Goal: Task Accomplishment & Management: Manage account settings

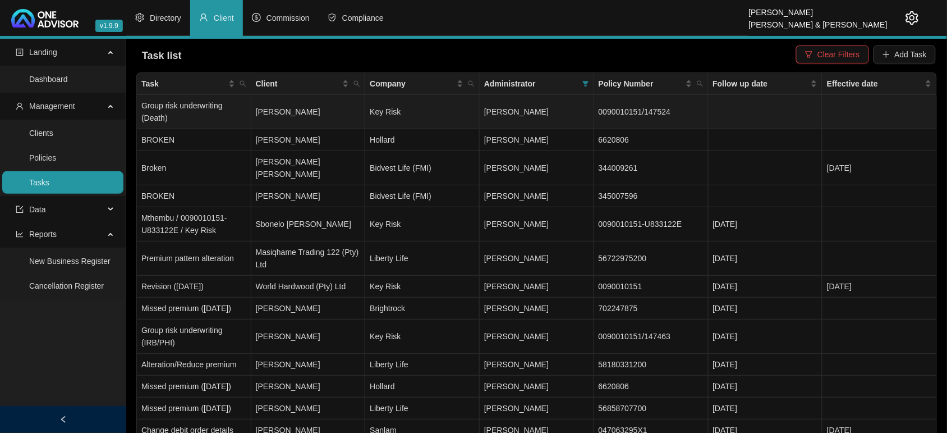
click at [290, 116] on td "[PERSON_NAME]" at bounding box center [308, 112] width 115 height 34
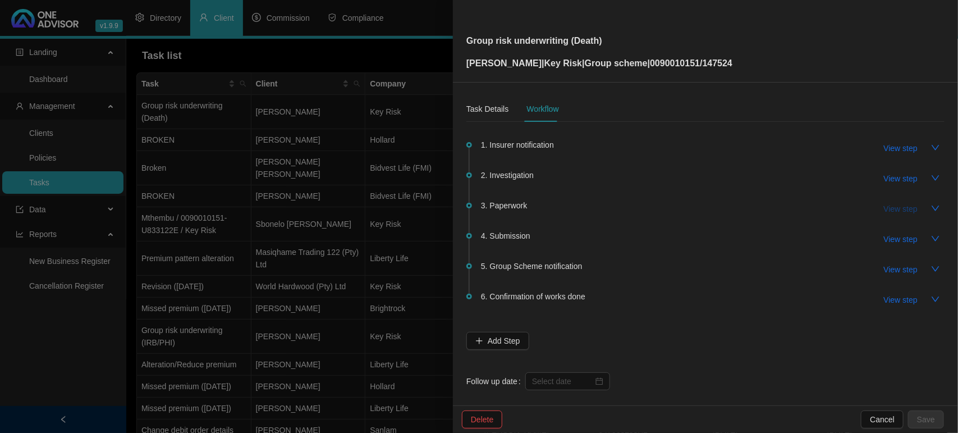
click at [885, 210] on span "View step" at bounding box center [901, 209] width 34 height 12
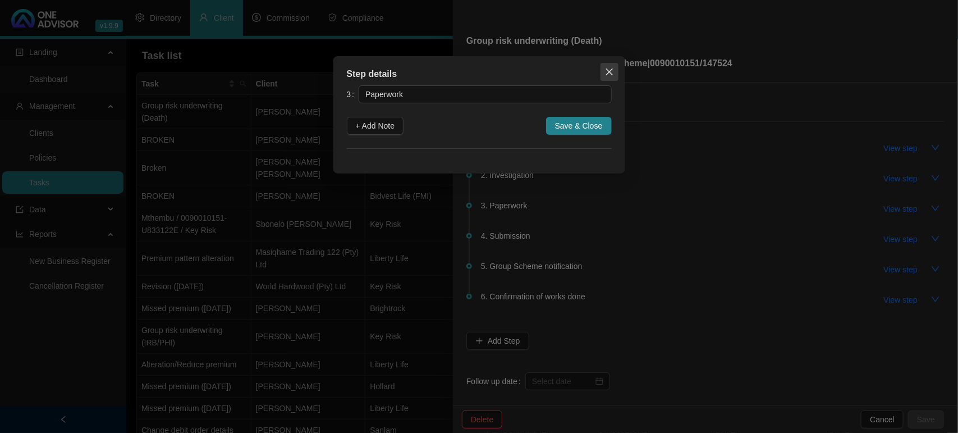
drag, startPoint x: 605, startPoint y: 71, endPoint x: 617, endPoint y: 77, distance: 13.8
click at [607, 71] on icon "close" at bounding box center [609, 71] width 9 height 9
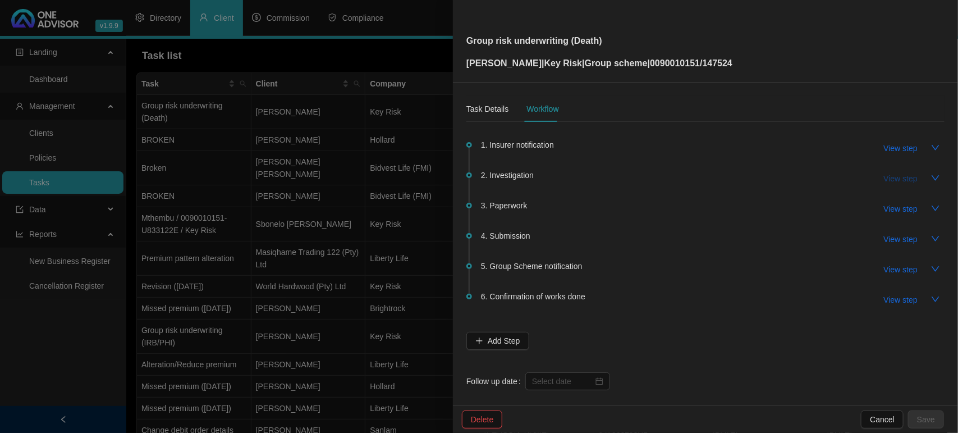
click at [895, 180] on span "View step" at bounding box center [901, 178] width 34 height 12
type input "Investigation"
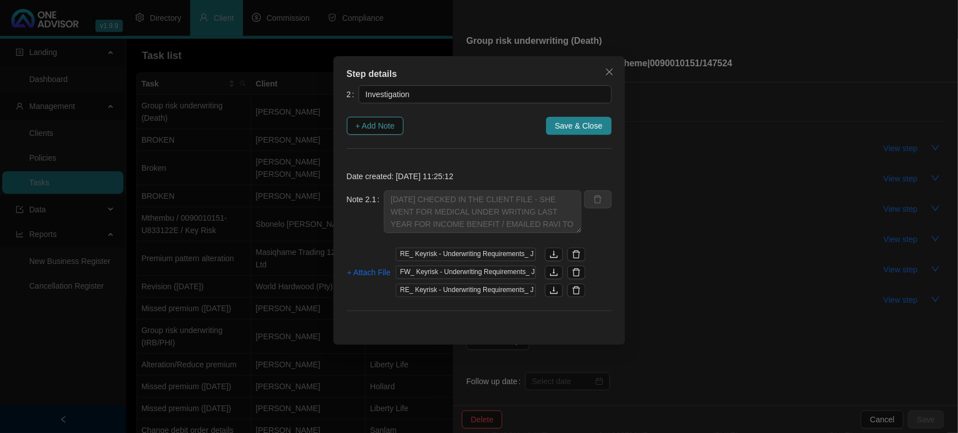
click at [394, 118] on button "+ Add Note" at bounding box center [375, 126] width 57 height 18
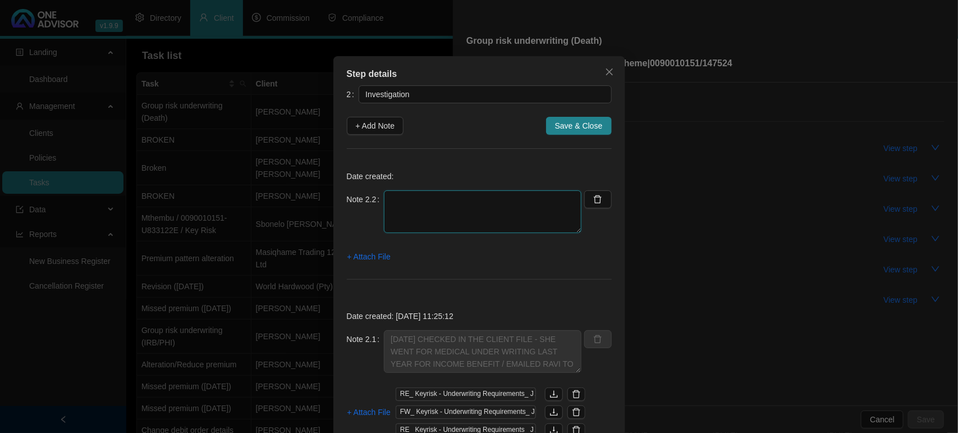
click at [422, 194] on textarea at bounding box center [483, 211] width 198 height 43
type textarea "[DATE] - CAL AS DECLINED AND SAID THE CLEINT HAS TO RE-DO TELE-UNDERWTITING"
click at [354, 253] on span "+ Attach File" at bounding box center [368, 256] width 43 height 12
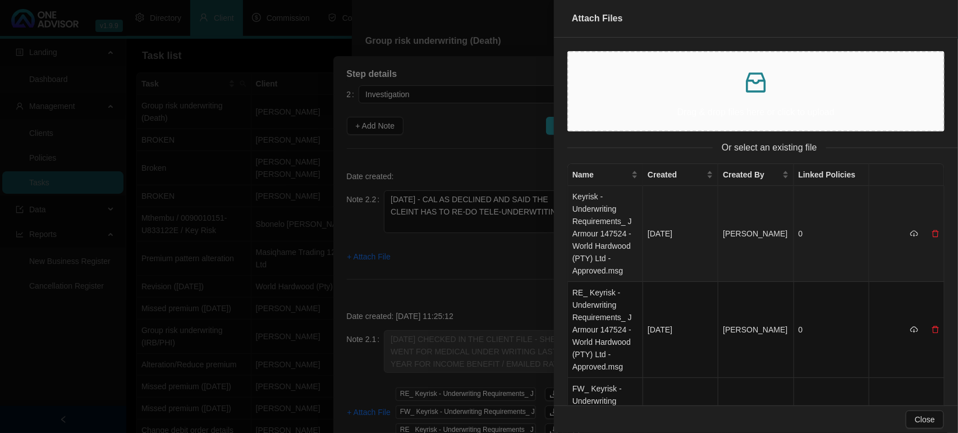
click at [609, 239] on td "Keyrisk - Underwriting Requirements_ J Armour 147524 - World Hardwood (PTY) Ltd…" at bounding box center [605, 234] width 75 height 96
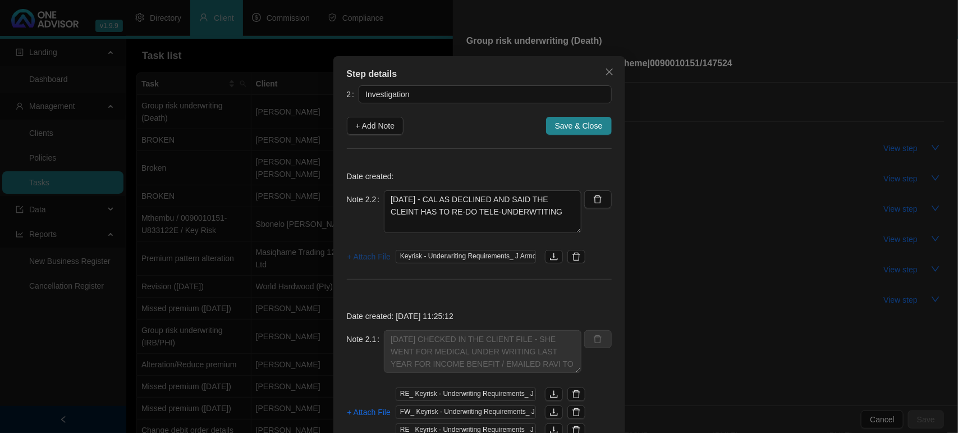
click at [349, 256] on span "+ Attach File" at bounding box center [368, 256] width 43 height 12
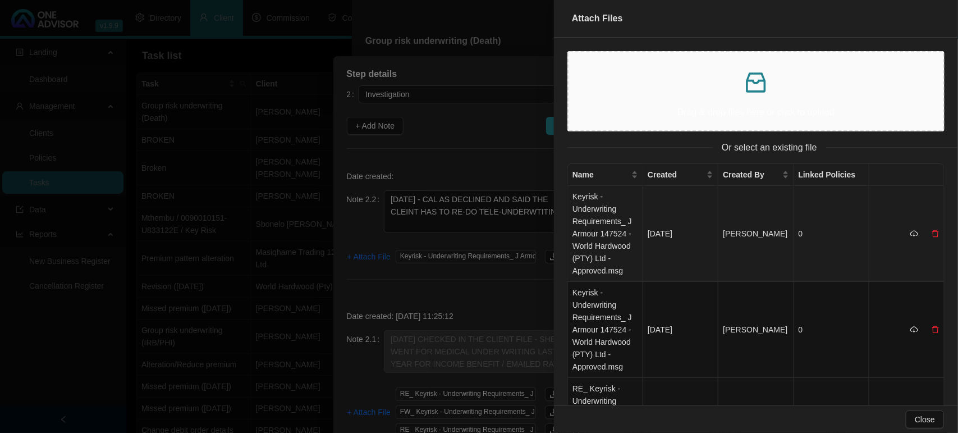
click at [610, 250] on td "Keyrisk - Underwriting Requirements_ J Armour 147524 - World Hardwood (PTY) Ltd…" at bounding box center [605, 234] width 75 height 96
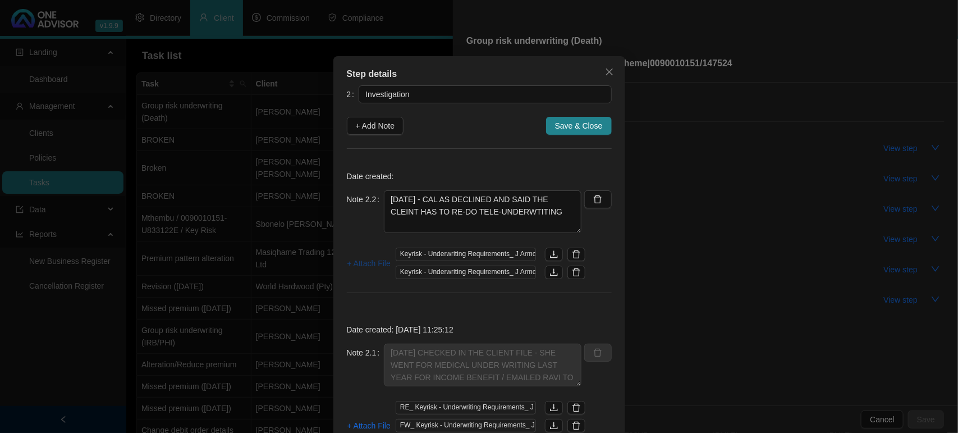
click at [372, 263] on span "+ Attach File" at bounding box center [368, 263] width 43 height 12
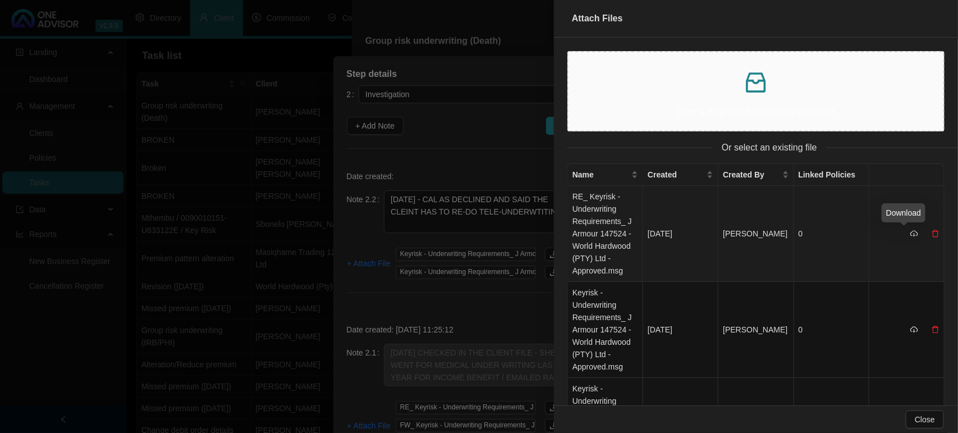
click at [910, 233] on icon "cloud-download" at bounding box center [914, 234] width 8 height 8
click at [589, 227] on td "RE_ Keyrisk - Underwriting Requirements_ J Armour 147524 - World Hardwood (PTY)…" at bounding box center [605, 234] width 75 height 96
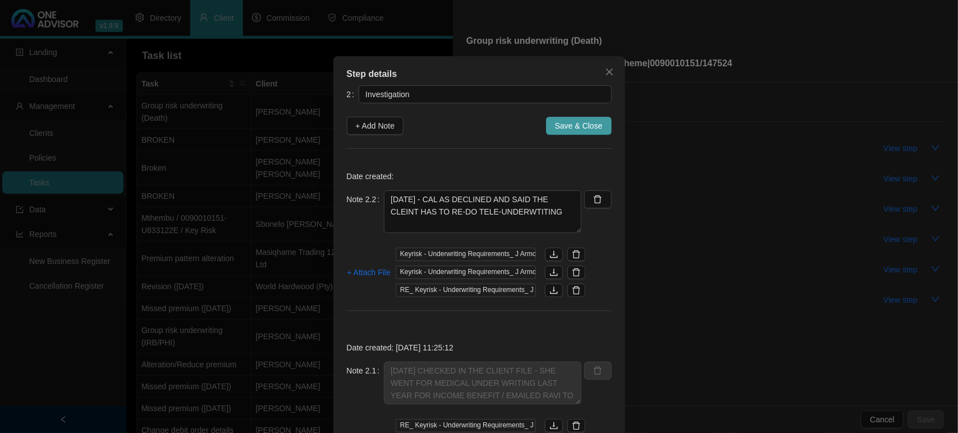
click at [566, 126] on span "Save & Close" at bounding box center [579, 126] width 48 height 12
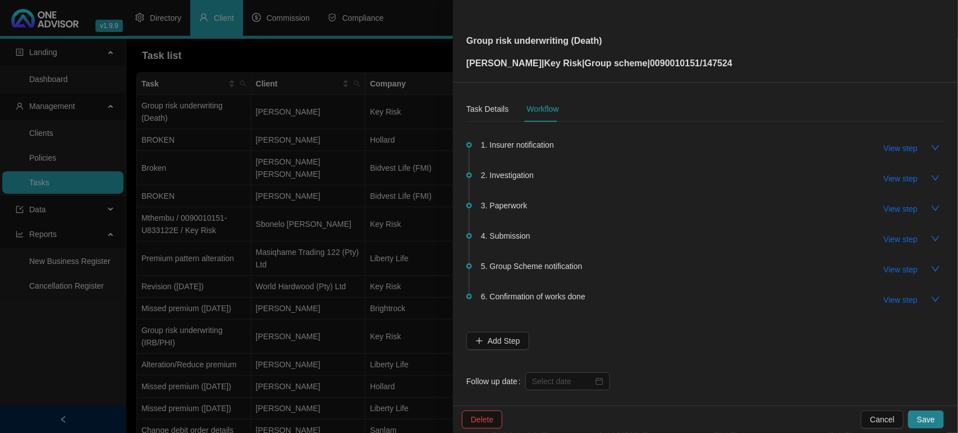
scroll to position [11, 0]
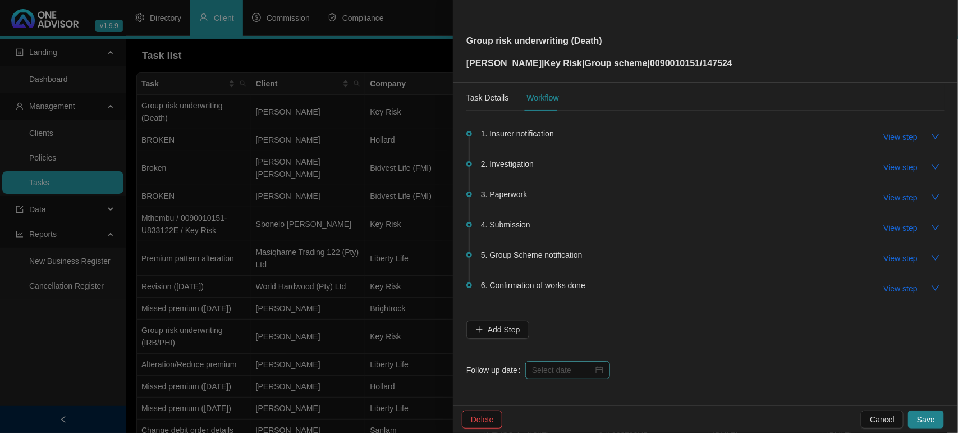
click at [595, 367] on div at bounding box center [567, 370] width 71 height 12
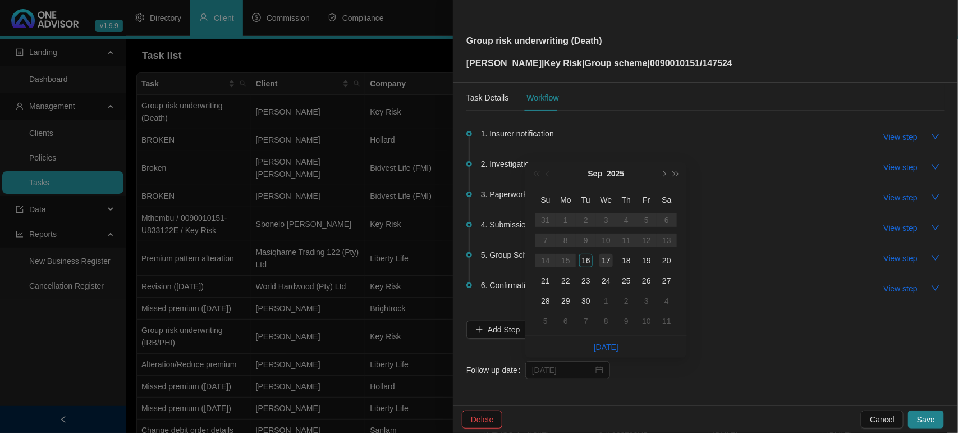
click at [607, 262] on div "17" at bounding box center [605, 260] width 13 height 13
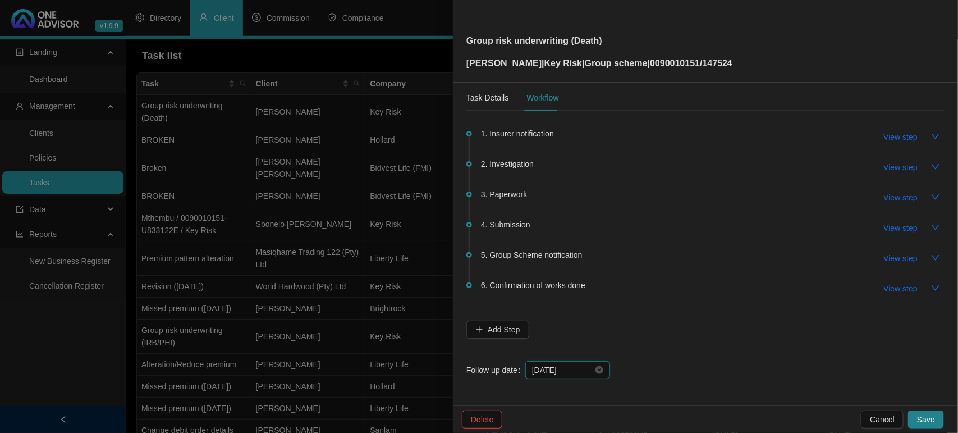
click at [560, 369] on input "[DATE]" at bounding box center [562, 370] width 61 height 12
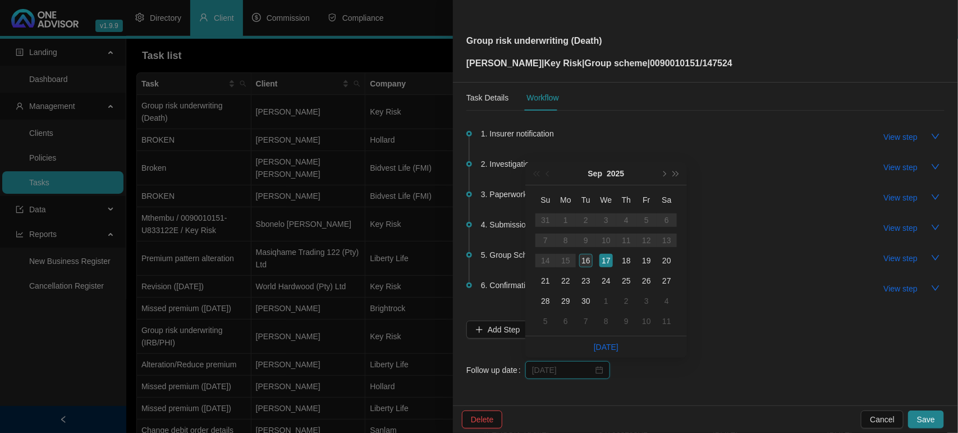
type input "[DATE]"
click at [587, 268] on td "16" at bounding box center [586, 260] width 20 height 20
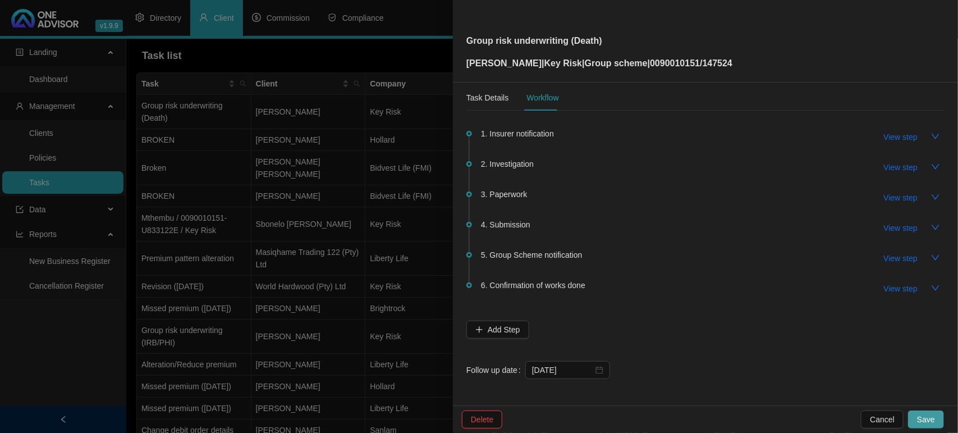
click at [933, 419] on span "Save" at bounding box center [926, 419] width 18 height 12
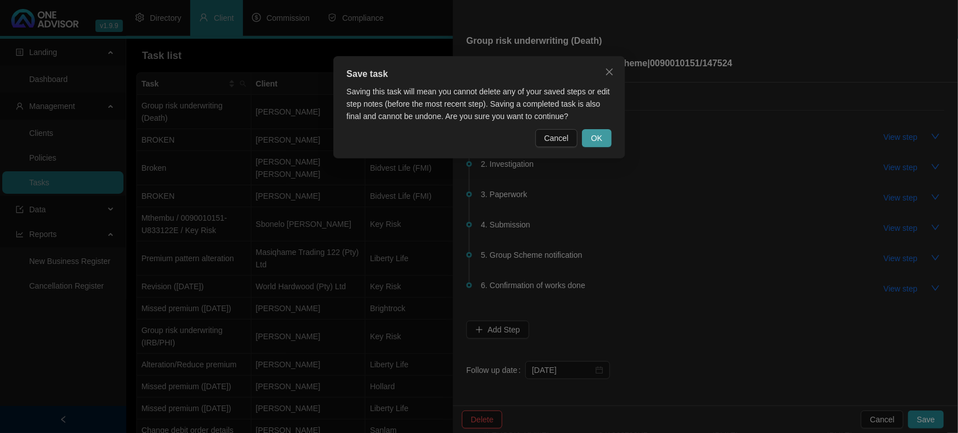
click at [607, 138] on button "OK" at bounding box center [596, 138] width 29 height 18
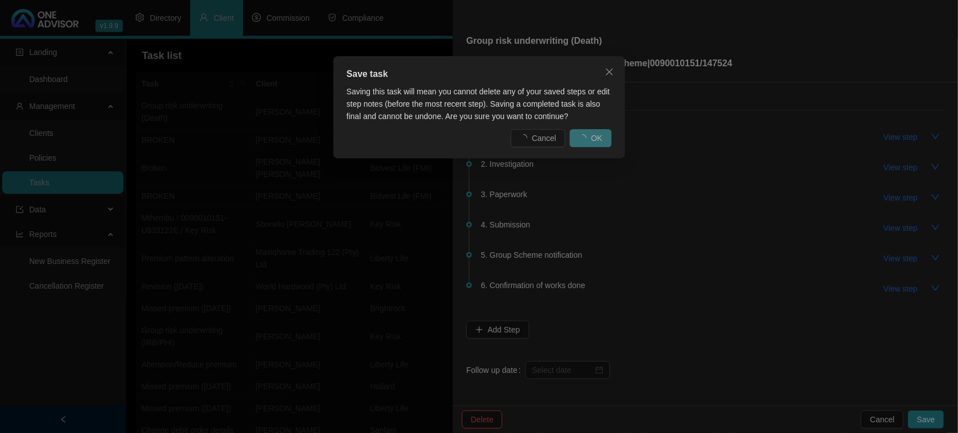
scroll to position [0, 0]
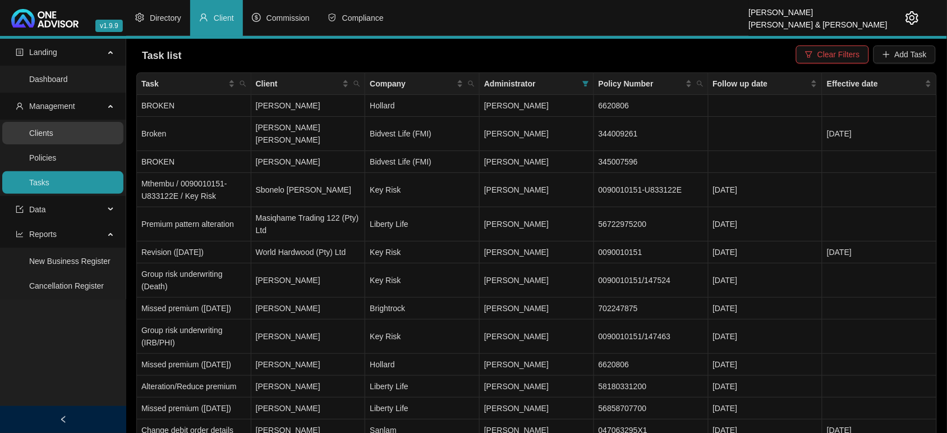
click at [53, 138] on link "Clients" at bounding box center [41, 133] width 24 height 9
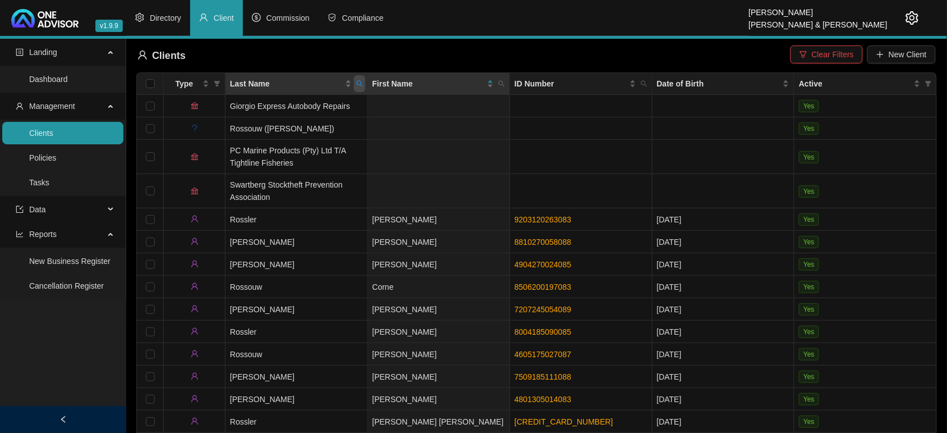
click at [358, 84] on icon "search" at bounding box center [359, 83] width 7 height 7
type input "ARMOUR"
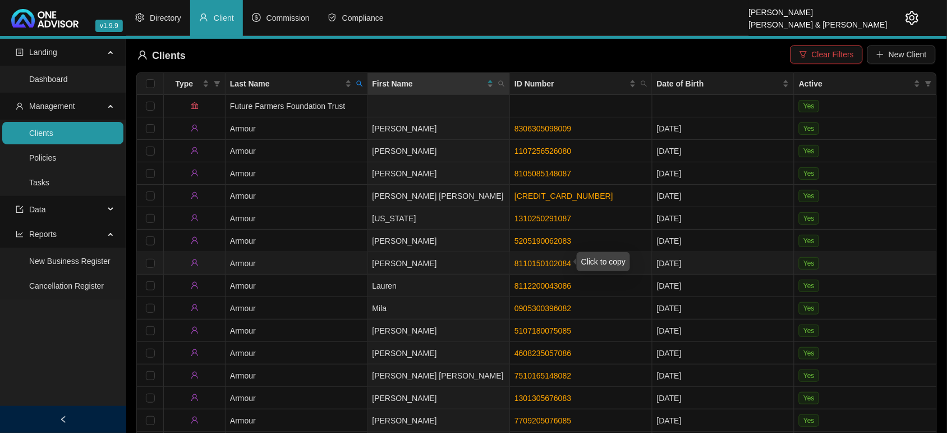
click at [520, 259] on link "8110150102084" at bounding box center [543, 263] width 57 height 9
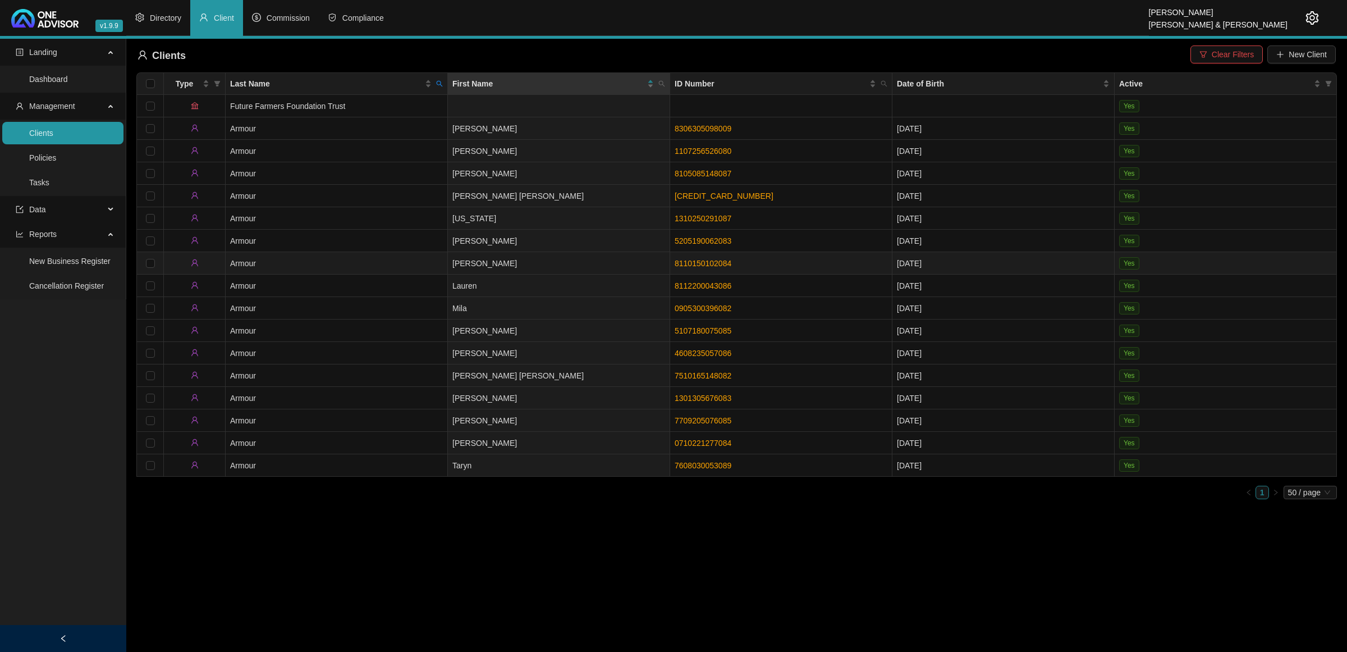
click at [395, 258] on td "Armour" at bounding box center [337, 263] width 222 height 22
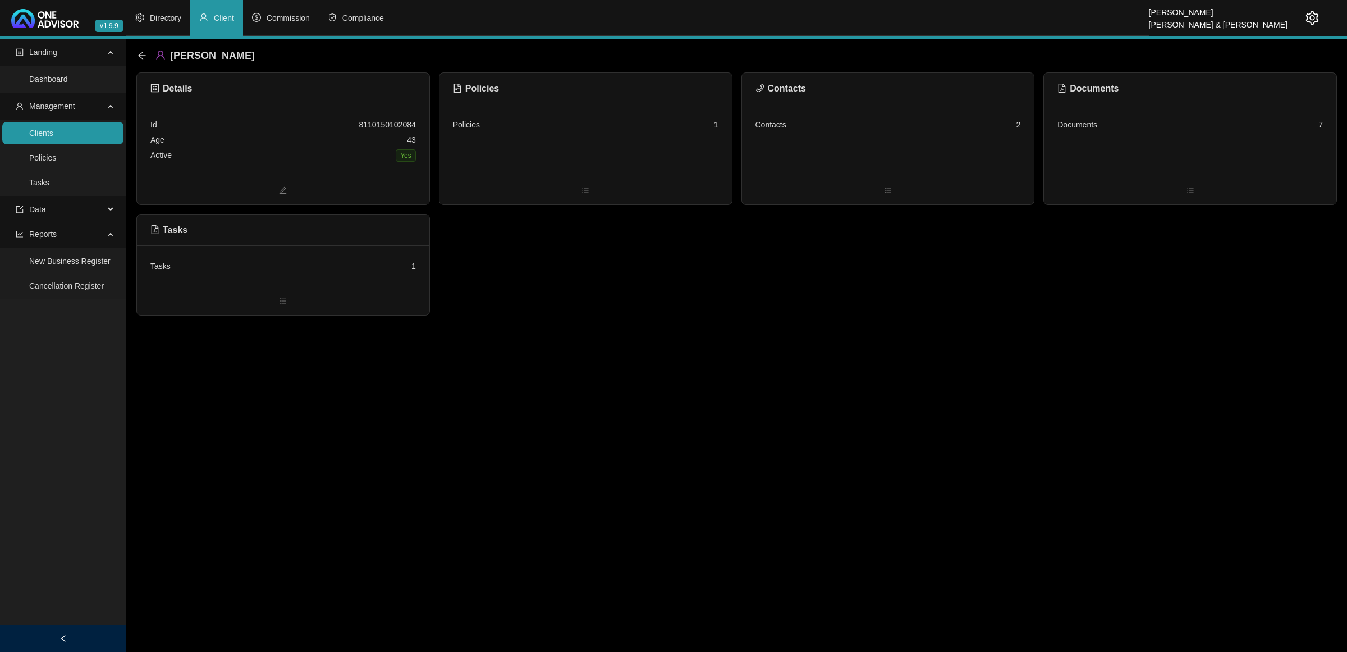
click at [332, 159] on div "Active Yes" at bounding box center [282, 156] width 265 height 16
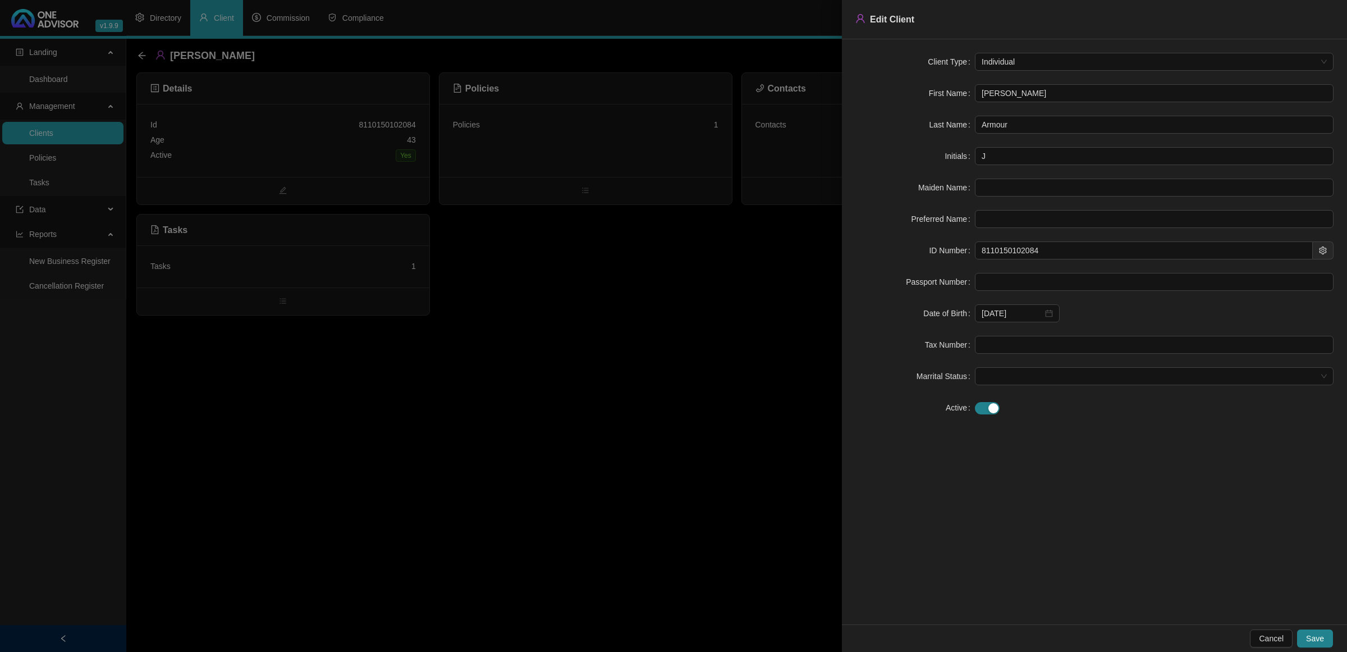
click at [628, 341] on div at bounding box center [673, 326] width 1347 height 652
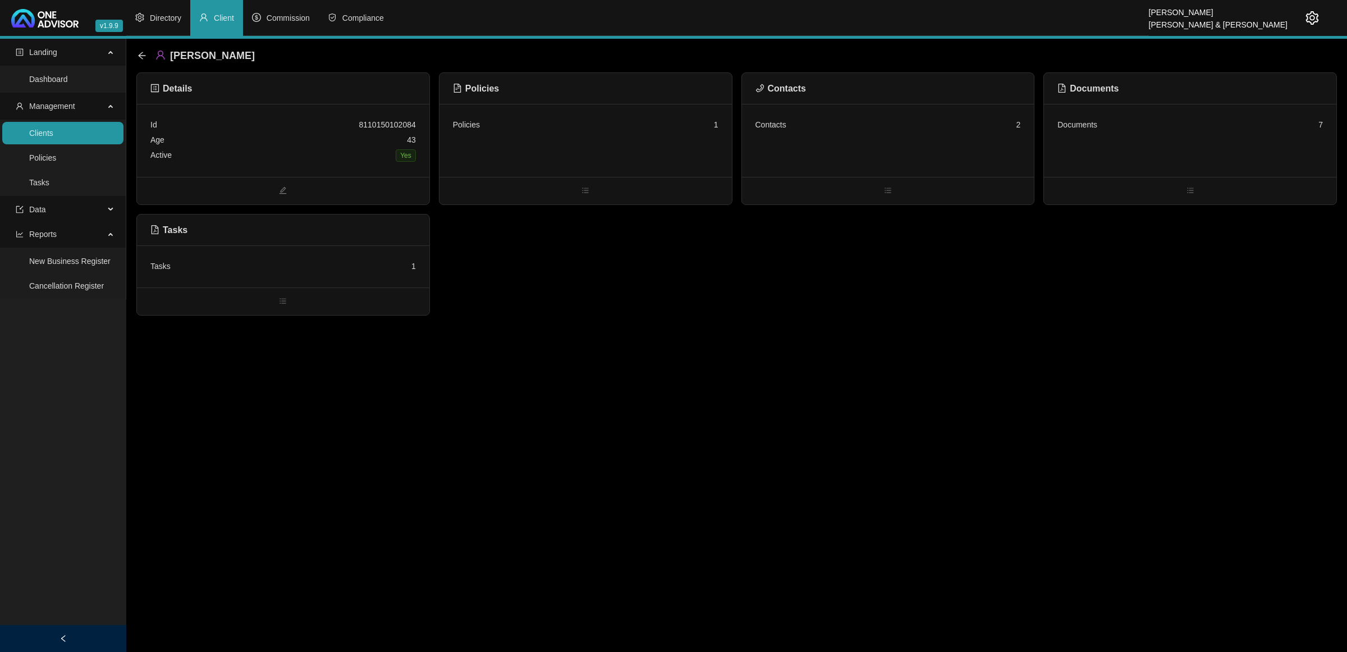
click at [831, 152] on div "Contacts 2" at bounding box center [888, 140] width 292 height 73
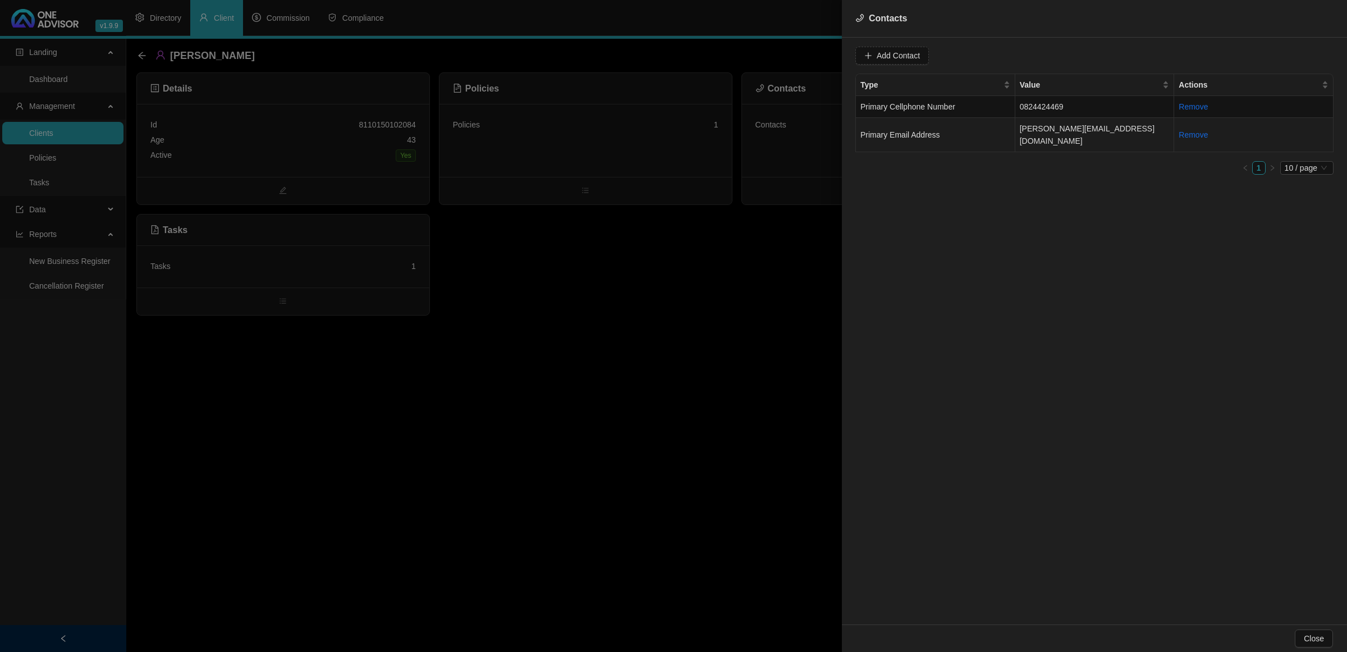
click at [947, 130] on td "[PERSON_NAME][EMAIL_ADDRESS][DOMAIN_NAME]" at bounding box center [1094, 135] width 159 height 34
drag, startPoint x: 978, startPoint y: 56, endPoint x: 764, endPoint y: 48, distance: 214.0
click at [764, 48] on div "Contacts Value [PERSON_NAME][EMAIL_ADDRESS][DOMAIN_NAME] Type Primary Email Add…" at bounding box center [673, 326] width 1347 height 652
click at [947, 109] on td "Primary Cellphone Number" at bounding box center [935, 107] width 159 height 22
drag, startPoint x: 981, startPoint y: 60, endPoint x: 846, endPoint y: 52, distance: 134.9
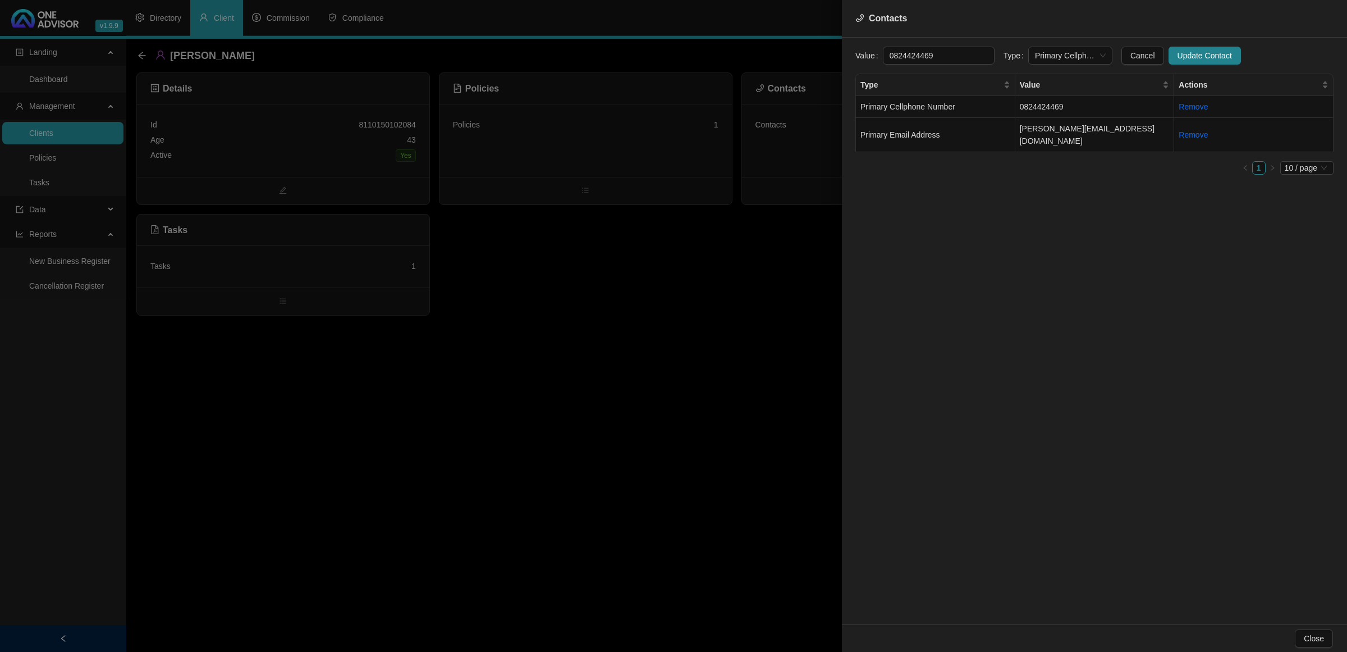
click at [846, 52] on div "Value [PHONE_NUMBER] Type Primary Cellphone Number Cancel Update Contact Type V…" at bounding box center [1094, 331] width 505 height 587
click at [605, 374] on div at bounding box center [673, 326] width 1347 height 652
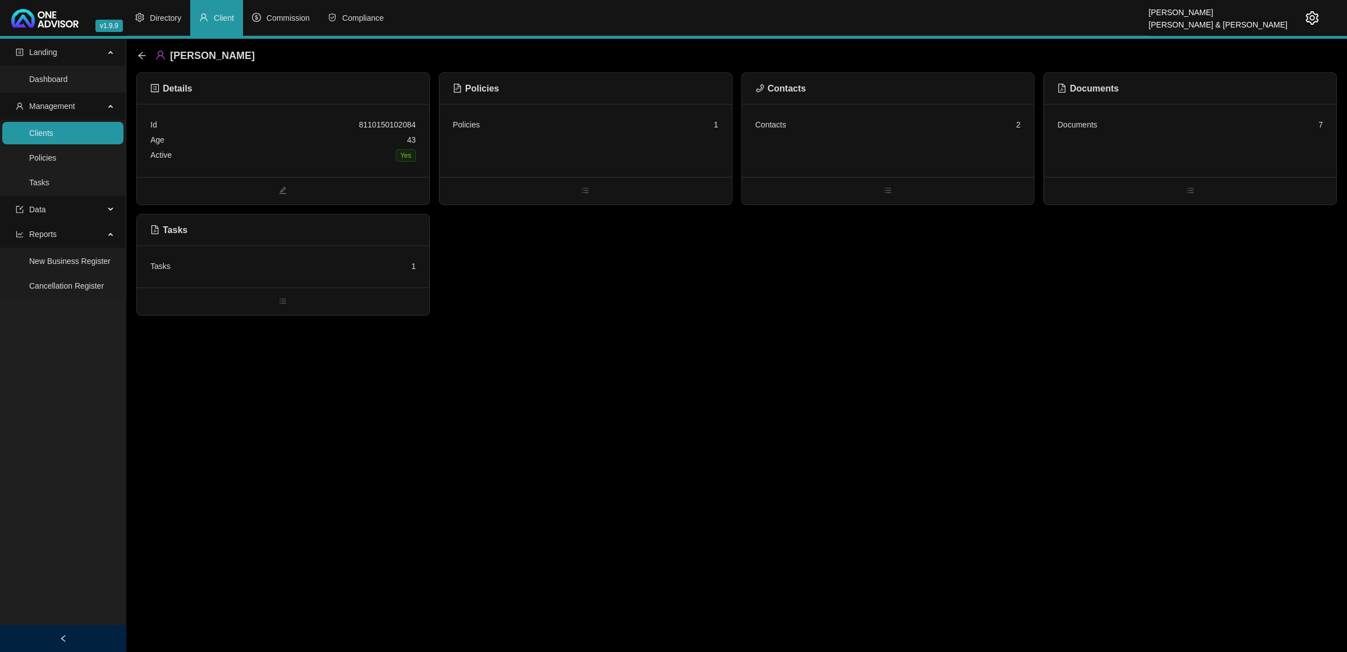
click at [271, 152] on div "Active Yes" at bounding box center [282, 156] width 265 height 16
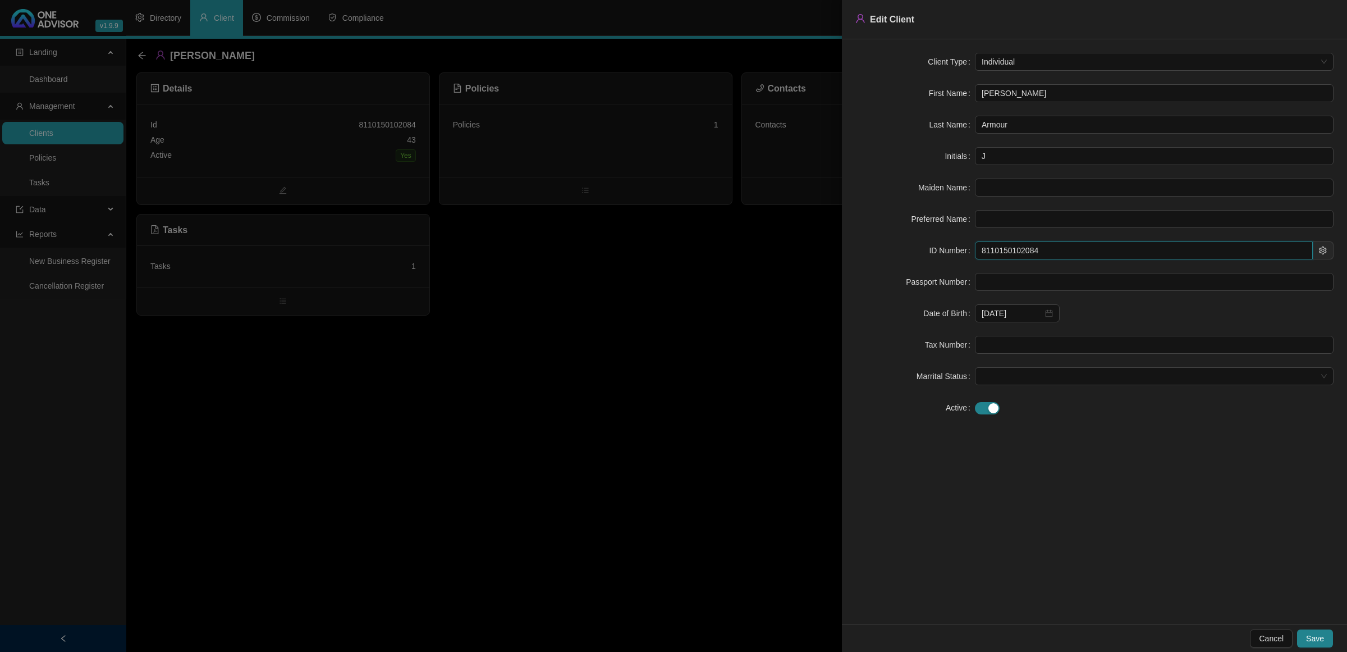
drag, startPoint x: 1052, startPoint y: 250, endPoint x: 913, endPoint y: 250, distance: 139.8
click at [913, 250] on div "ID Number 8110150102084" at bounding box center [1094, 250] width 478 height 18
drag, startPoint x: 775, startPoint y: 400, endPoint x: 784, endPoint y: 271, distance: 129.4
click at [775, 400] on div at bounding box center [673, 326] width 1347 height 652
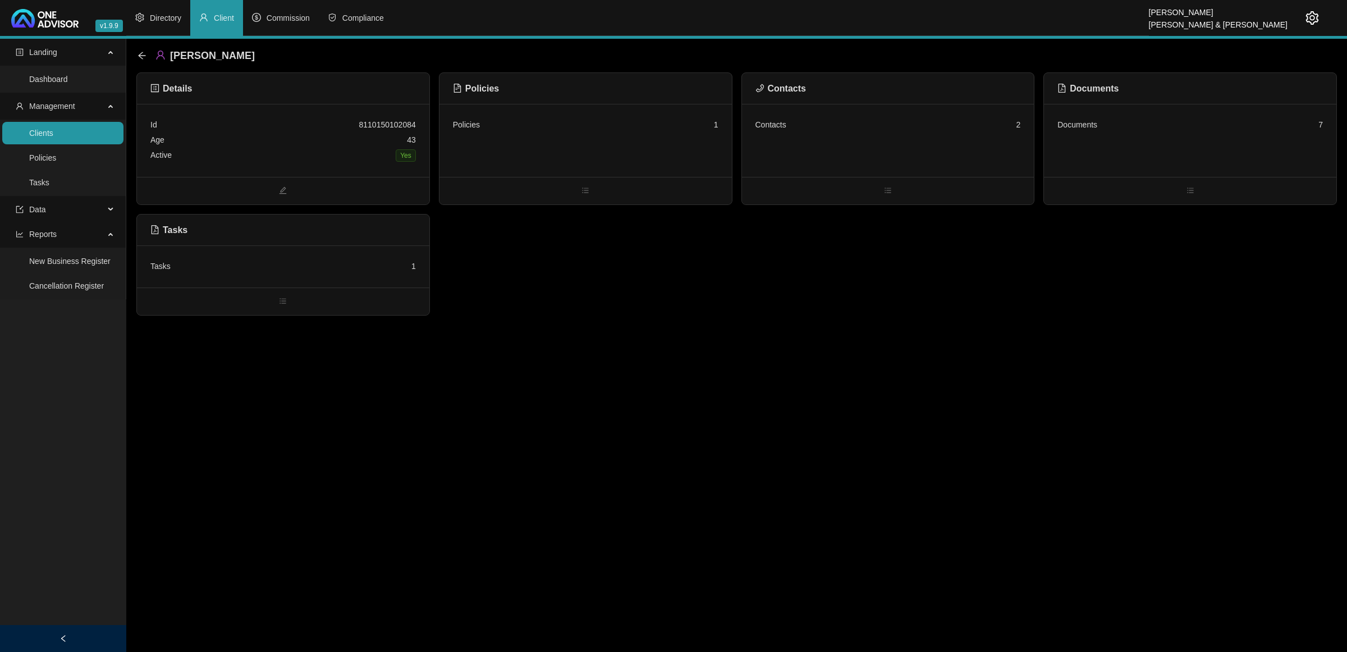
click at [840, 161] on div "Contacts 2" at bounding box center [888, 140] width 292 height 73
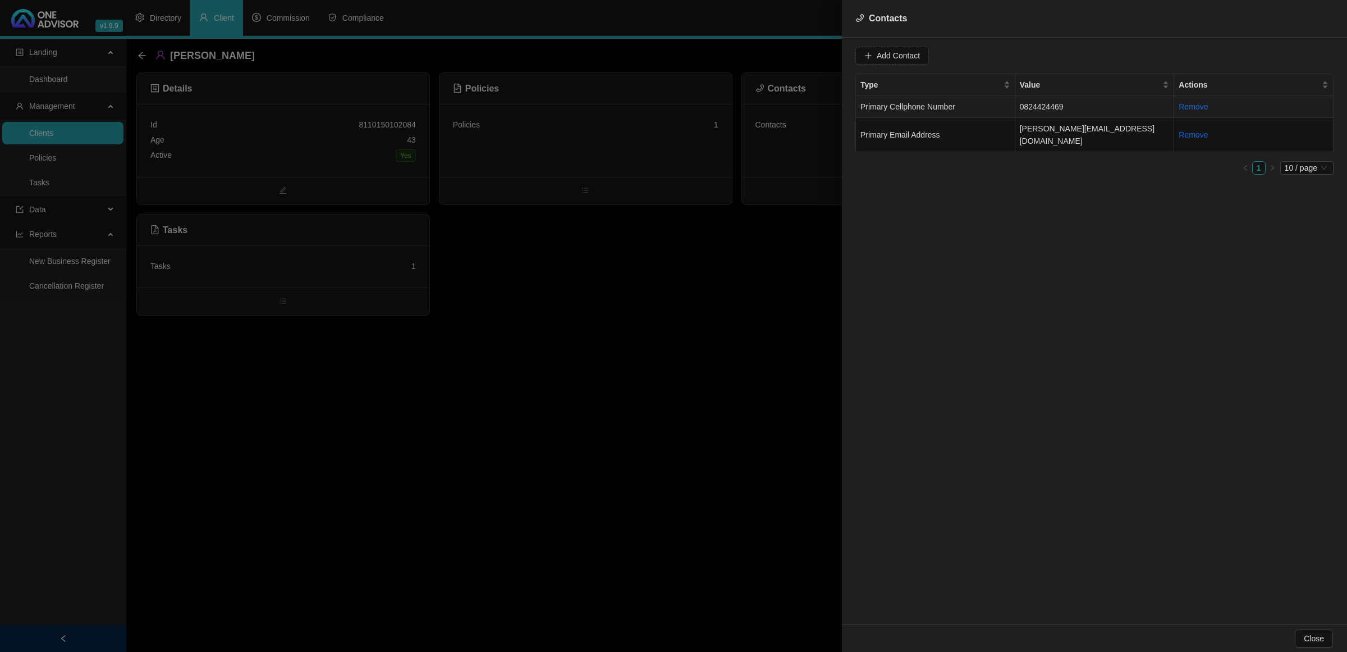
click at [947, 106] on td "Primary Cellphone Number" at bounding box center [935, 107] width 159 height 22
drag, startPoint x: 952, startPoint y: 54, endPoint x: 789, endPoint y: 49, distance: 163.4
click at [789, 49] on div "Contacts Value [PHONE_NUMBER] Type Primary Cellphone Number Cancel Update Conta…" at bounding box center [673, 326] width 1347 height 652
click at [929, 130] on span "Primary Email Address" at bounding box center [900, 134] width 80 height 9
drag, startPoint x: 964, startPoint y: 61, endPoint x: 802, endPoint y: 58, distance: 162.8
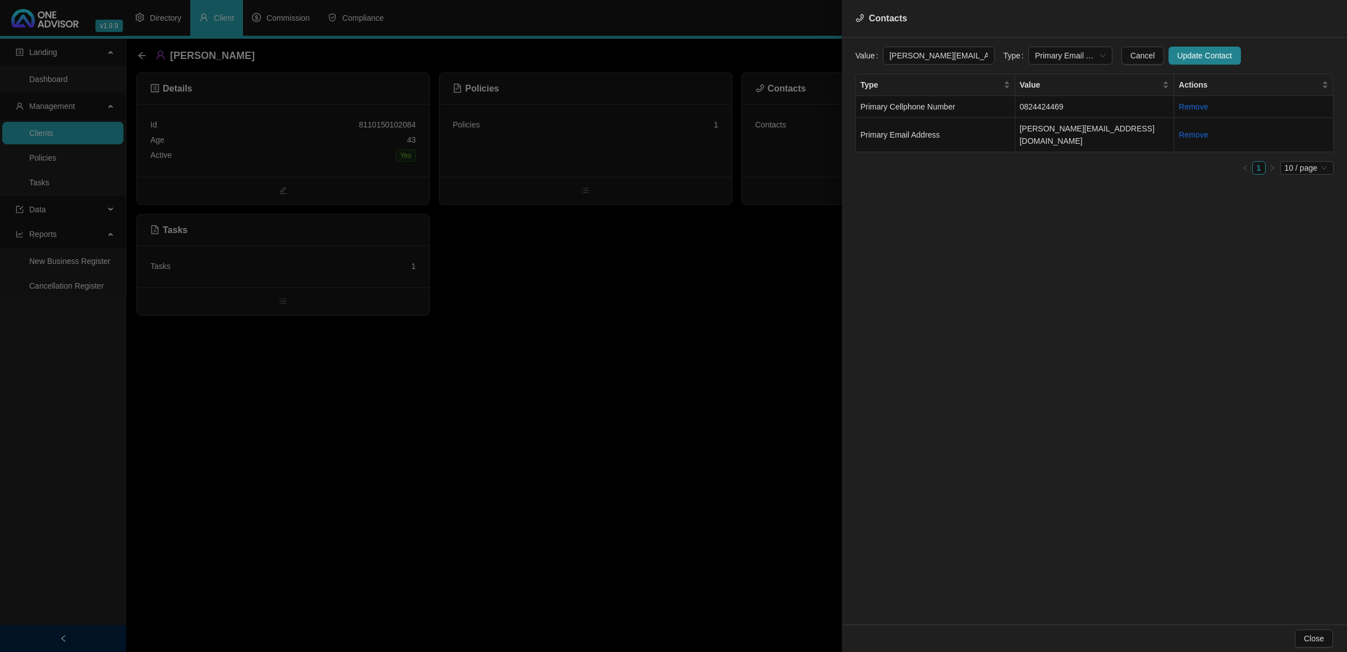
click at [802, 58] on div "Contacts Value [PERSON_NAME][EMAIL_ADDRESS][DOMAIN_NAME] Type Primary Email Add…" at bounding box center [673, 326] width 1347 height 652
click at [349, 145] on div at bounding box center [673, 326] width 1347 height 652
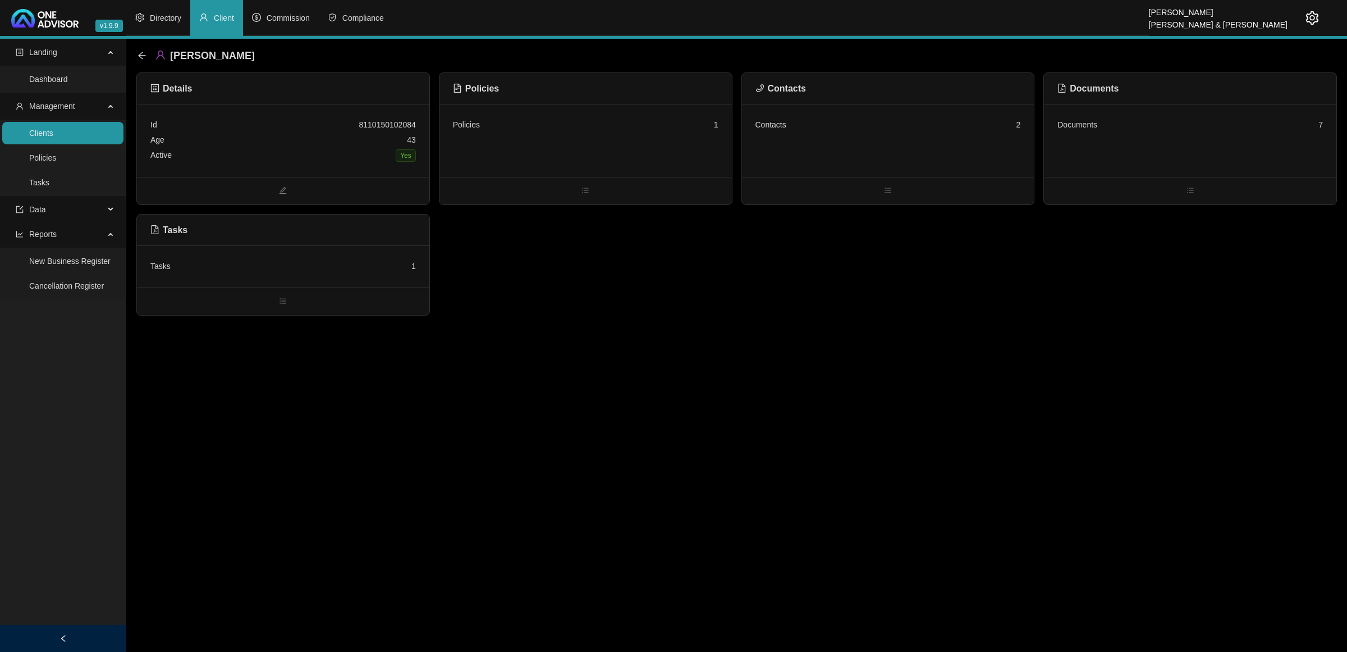
click at [349, 145] on div "Age [DEMOGRAPHIC_DATA]" at bounding box center [282, 139] width 265 height 15
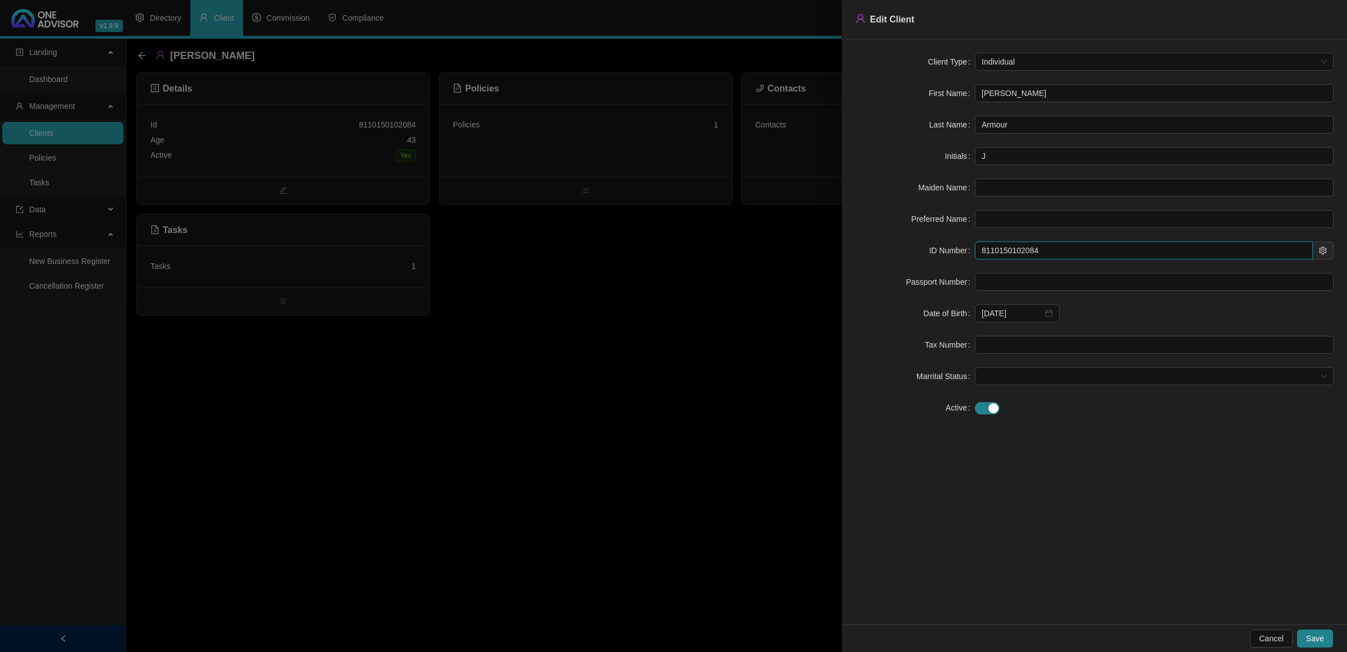
click at [947, 254] on input "8110150102084" at bounding box center [1144, 250] width 338 height 18
drag, startPoint x: 1048, startPoint y: 248, endPoint x: 914, endPoint y: 251, distance: 134.7
click at [914, 251] on div "ID Number 8110150102084" at bounding box center [1094, 250] width 478 height 18
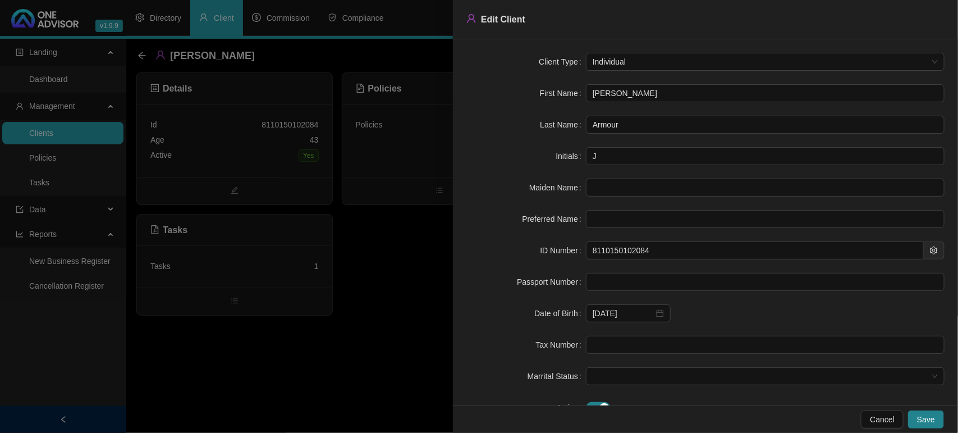
click at [276, 352] on div at bounding box center [479, 216] width 958 height 433
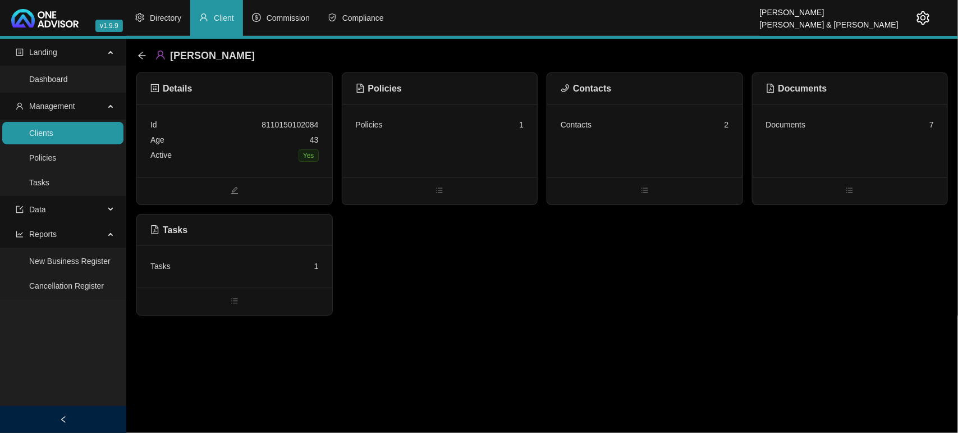
click at [271, 262] on div "Tasks 1" at bounding box center [234, 266] width 168 height 15
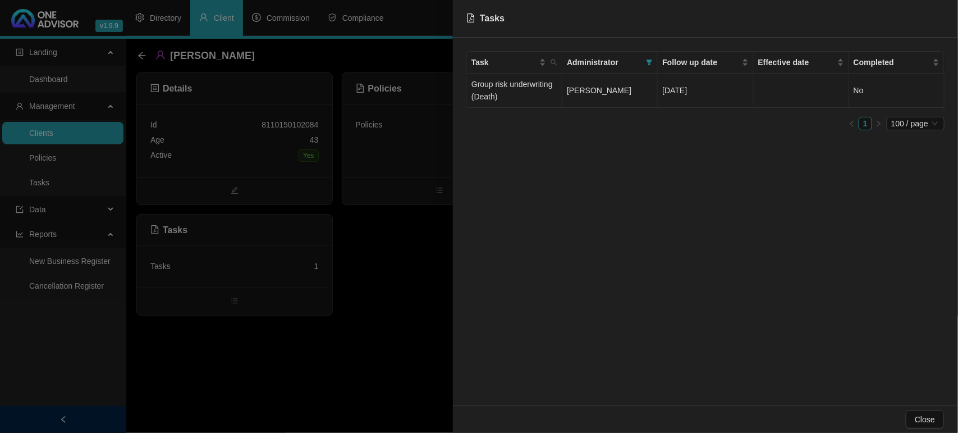
click at [573, 94] on span "[PERSON_NAME]" at bounding box center [599, 90] width 65 height 9
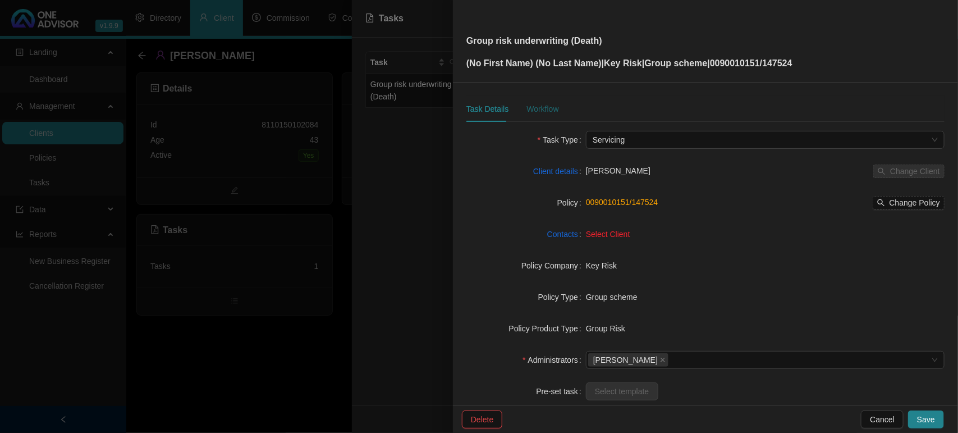
click at [537, 111] on div "Workflow" at bounding box center [542, 109] width 32 height 12
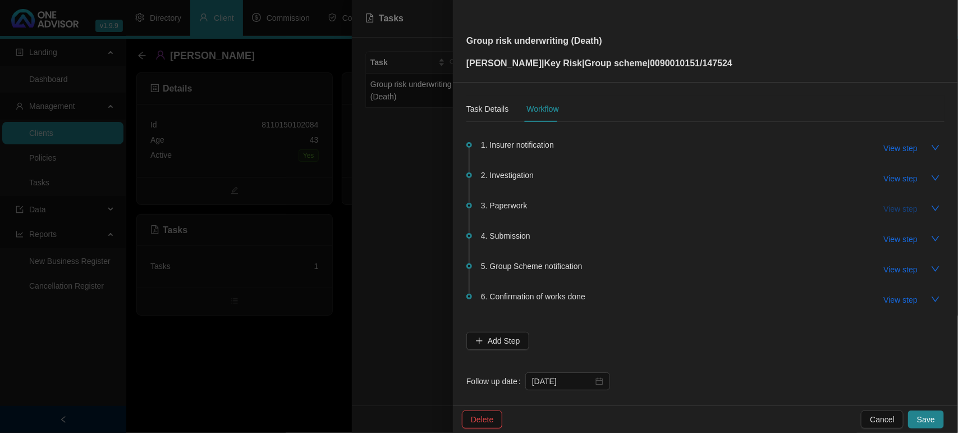
click at [903, 209] on span "View step" at bounding box center [901, 209] width 34 height 12
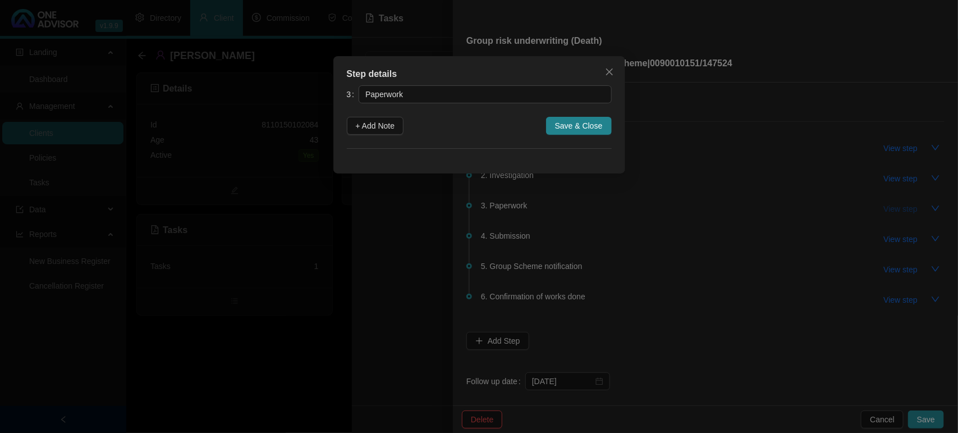
click at [903, 209] on div "Step details 3 Paperwork + Add Note Save & Close Cancel OK" at bounding box center [479, 216] width 958 height 433
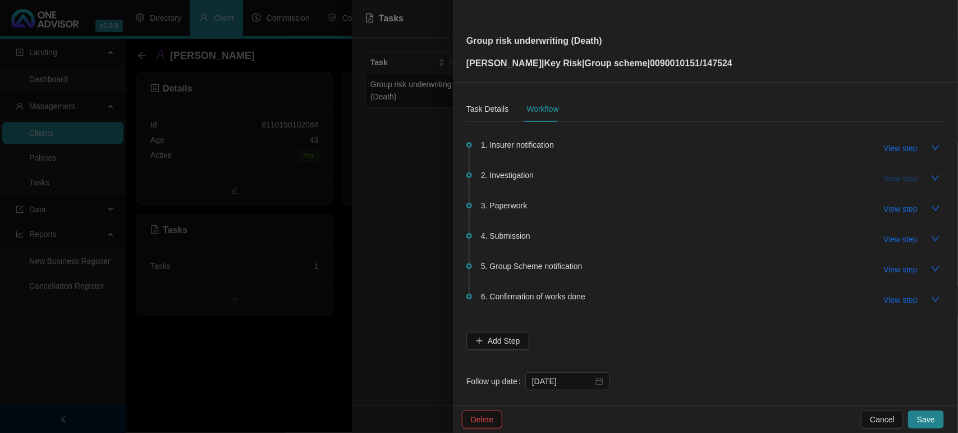
click at [898, 181] on span "View step" at bounding box center [901, 178] width 34 height 12
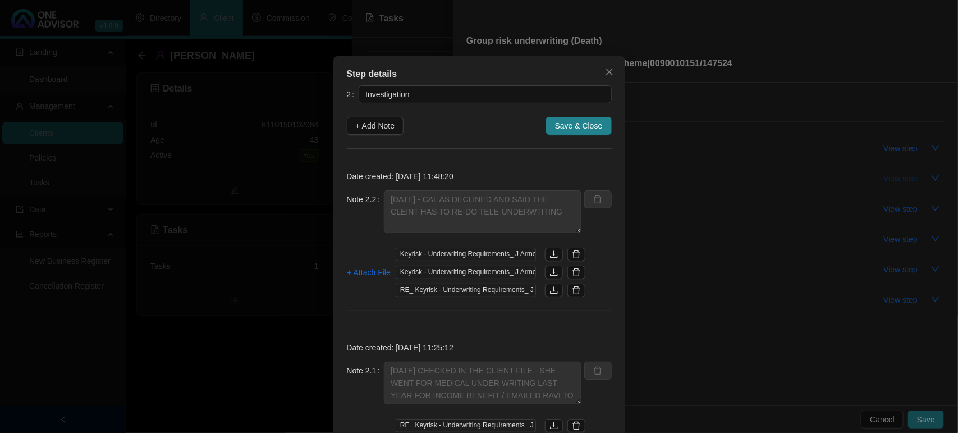
click at [898, 181] on div "Step details 2 Investigation + Add Note Save & Close Date created: [DATE] 11:48…" at bounding box center [479, 216] width 958 height 433
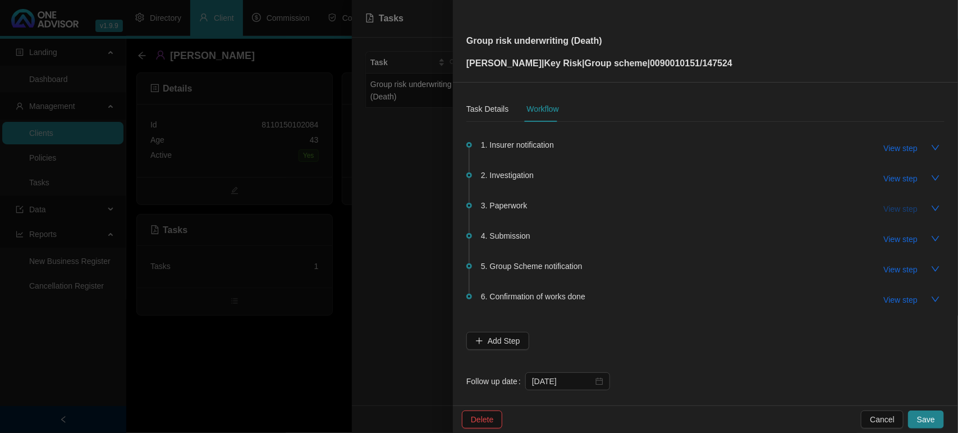
click at [896, 209] on span "View step" at bounding box center [901, 209] width 34 height 12
type input "Paperwork"
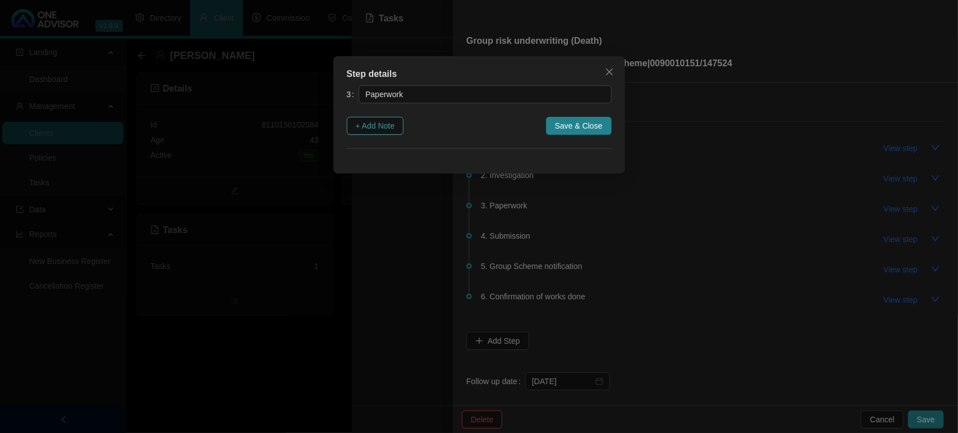
click at [376, 132] on span "+ Add Note" at bounding box center [375, 126] width 39 height 12
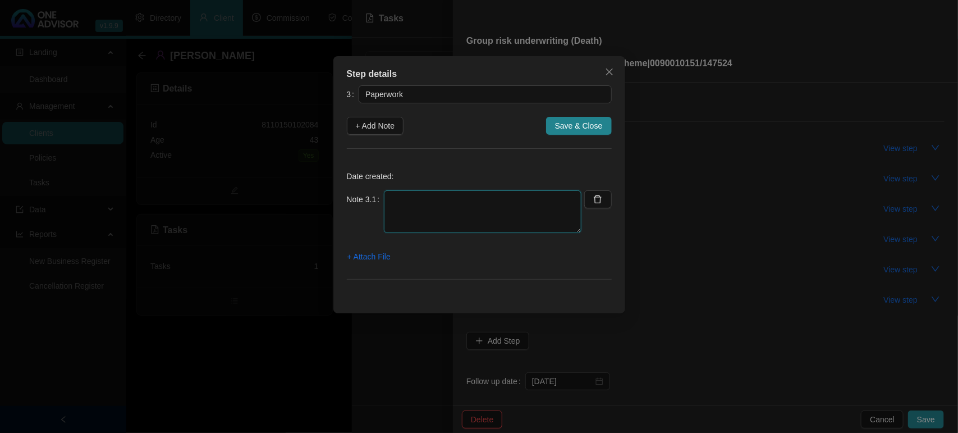
click at [464, 208] on textarea at bounding box center [483, 211] width 198 height 43
type textarea "[DATE] - EMAILED IT TO THE EMPLOYER AND EMPLOYEE"
click at [382, 262] on span "+ Attach File" at bounding box center [368, 256] width 43 height 12
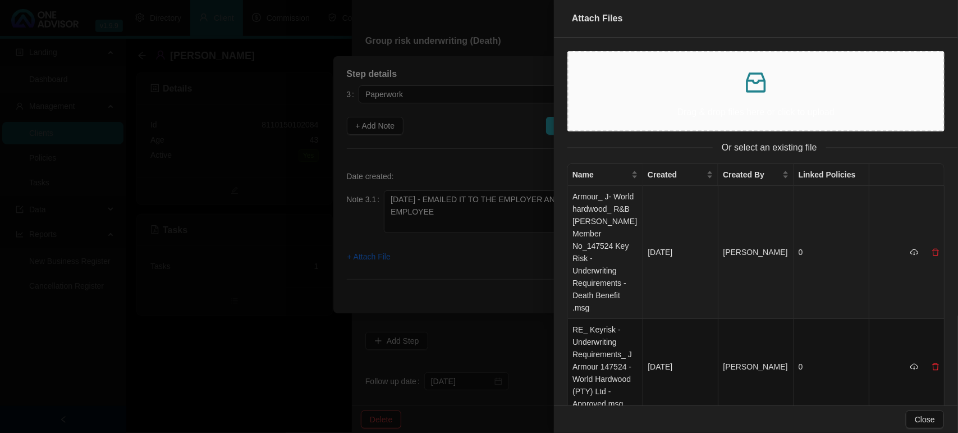
click at [611, 236] on td "Armour_ J- World hardwood_ R&B [PERSON_NAME] Member No_147524 Key Risk - Underw…" at bounding box center [605, 252] width 75 height 133
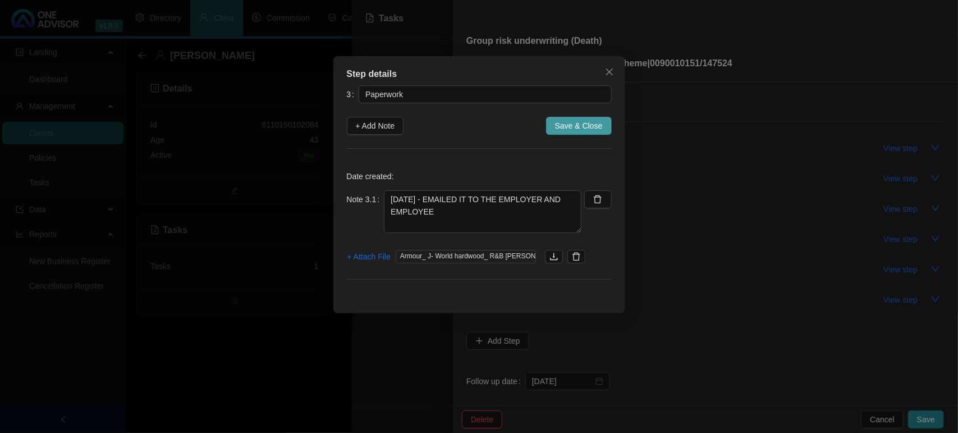
click at [574, 125] on span "Save & Close" at bounding box center [579, 126] width 48 height 12
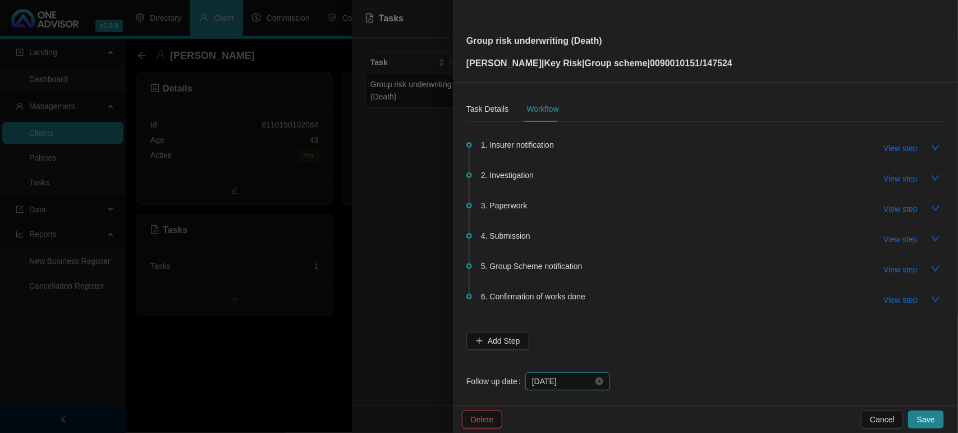
click at [563, 385] on input "[DATE]" at bounding box center [562, 381] width 61 height 12
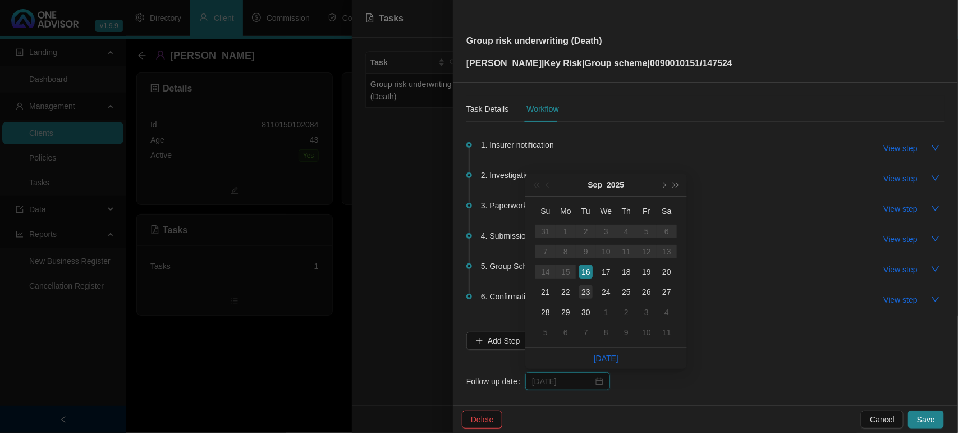
type input "[DATE]"
click at [590, 294] on div "23" at bounding box center [585, 291] width 13 height 13
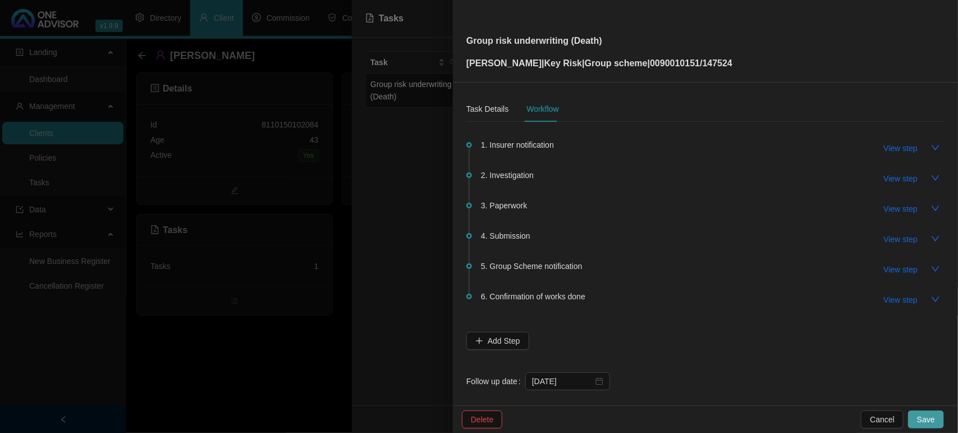
click at [929, 418] on span "Save" at bounding box center [926, 419] width 18 height 12
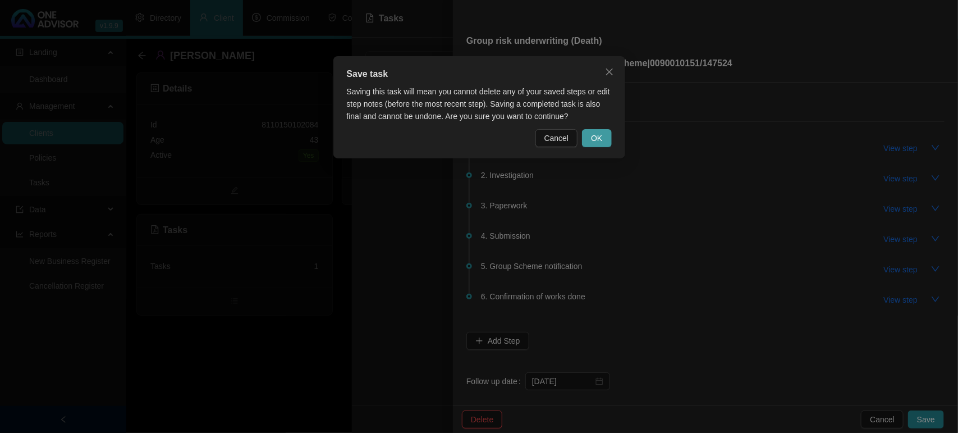
click at [590, 131] on button "OK" at bounding box center [596, 138] width 29 height 18
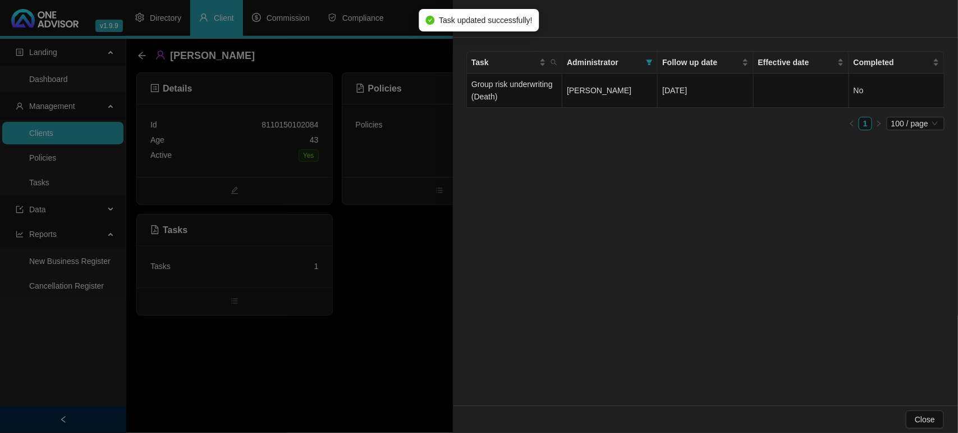
click at [365, 299] on div at bounding box center [479, 216] width 958 height 433
